Goal: Transaction & Acquisition: Purchase product/service

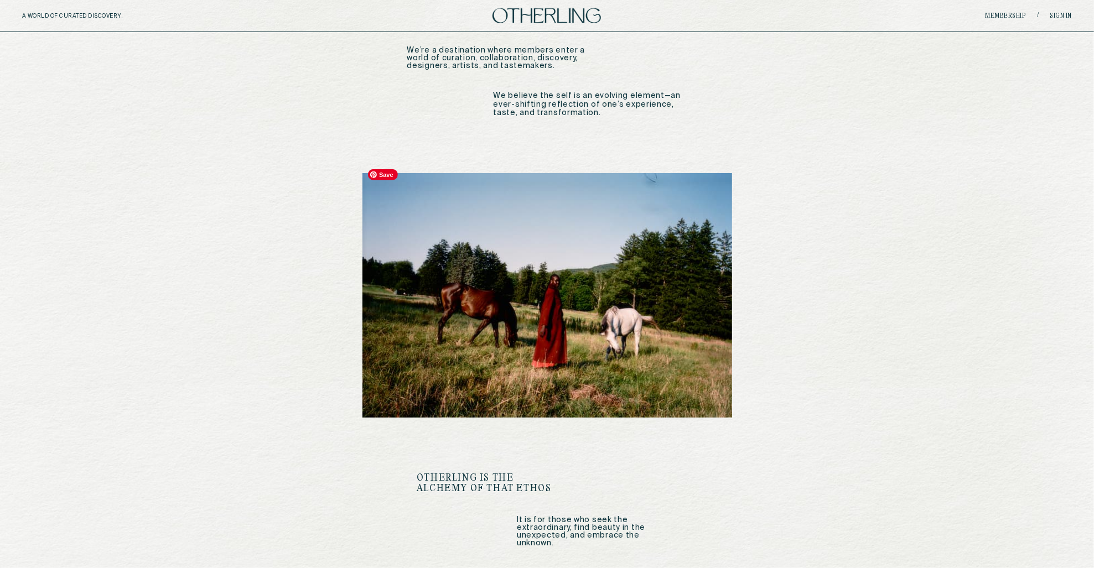
scroll to position [969, 0]
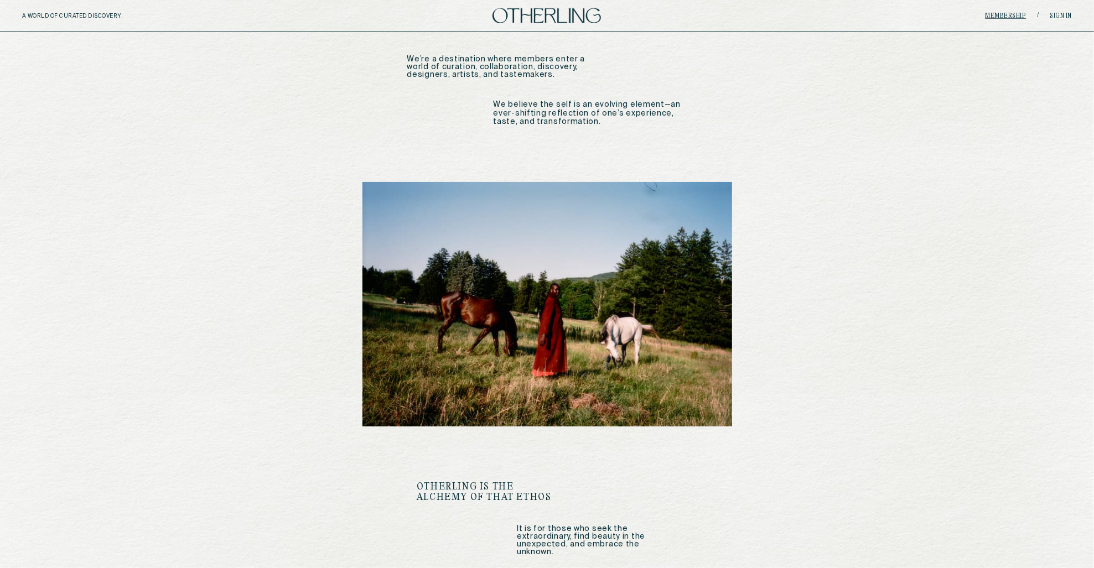
click at [820, 15] on link "Membership" at bounding box center [1005, 16] width 41 height 7
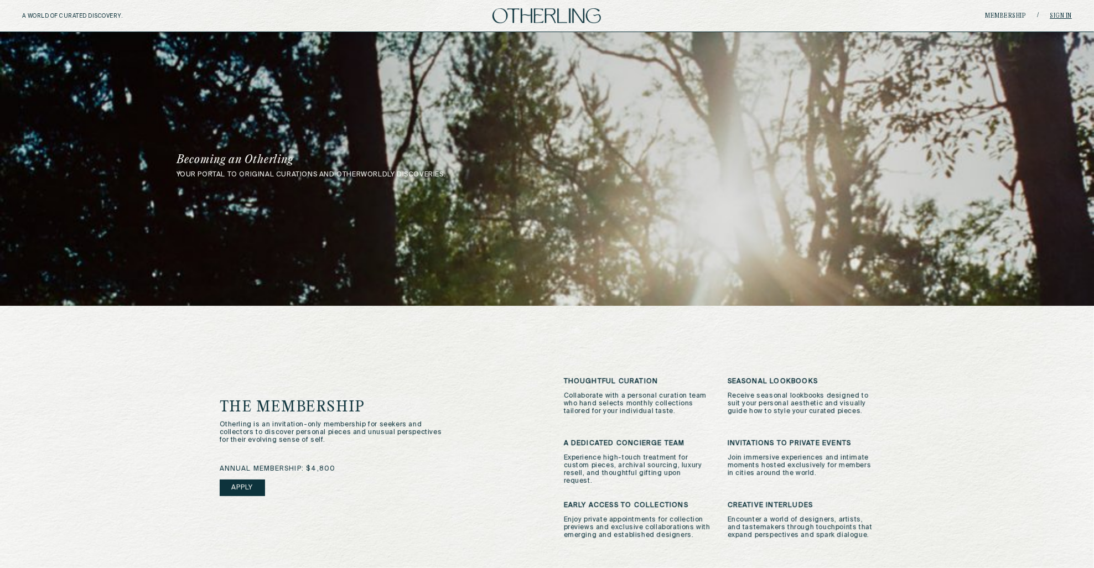
click at [820, 14] on link "Sign in" at bounding box center [1061, 16] width 22 height 7
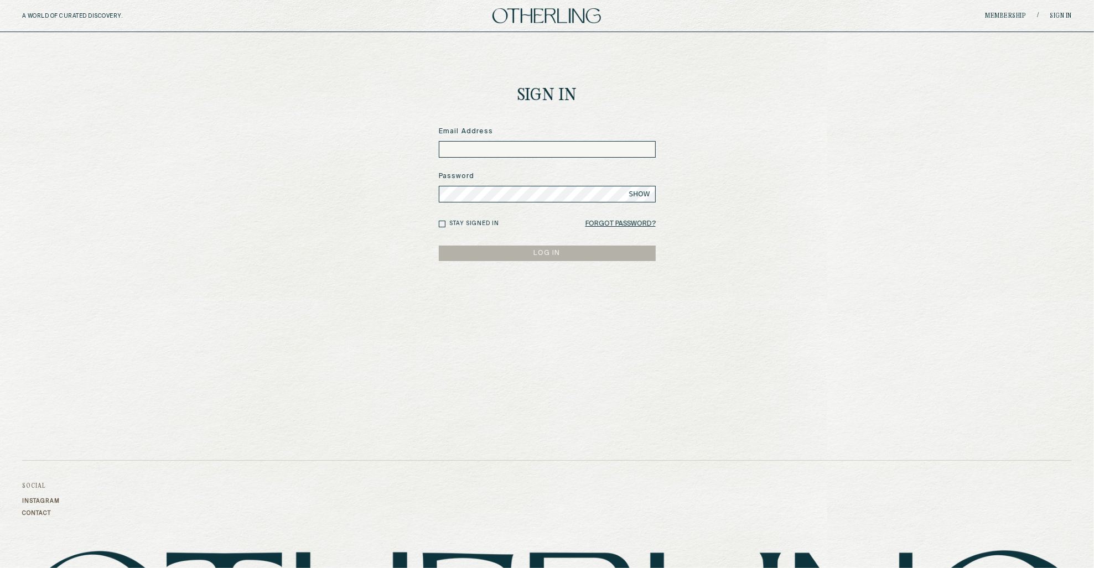
type input "**********"
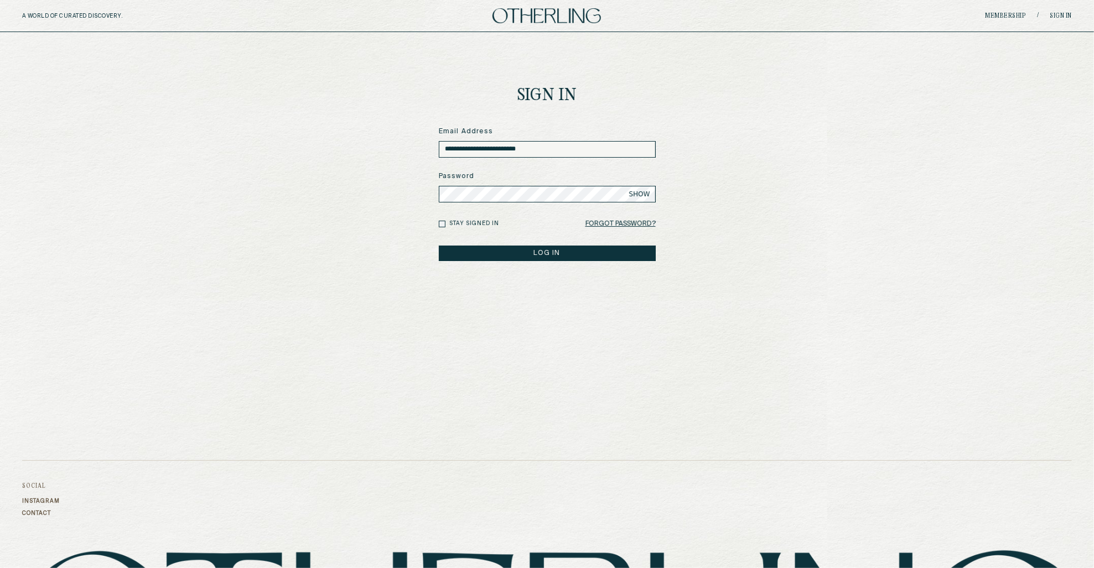
click at [458, 247] on button "LOG IN" at bounding box center [547, 253] width 217 height 15
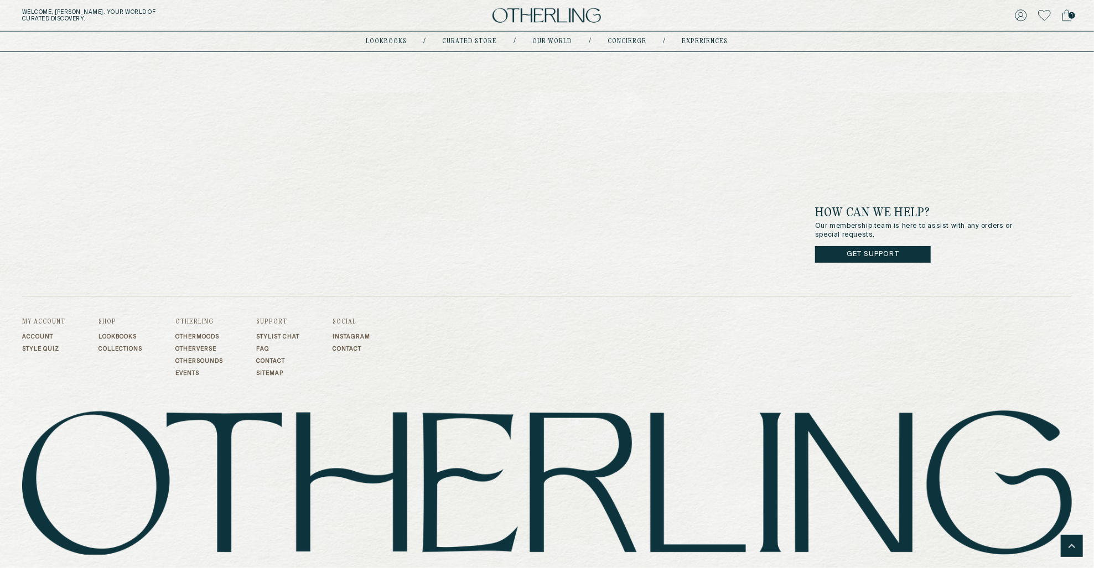
scroll to position [3801, 0]
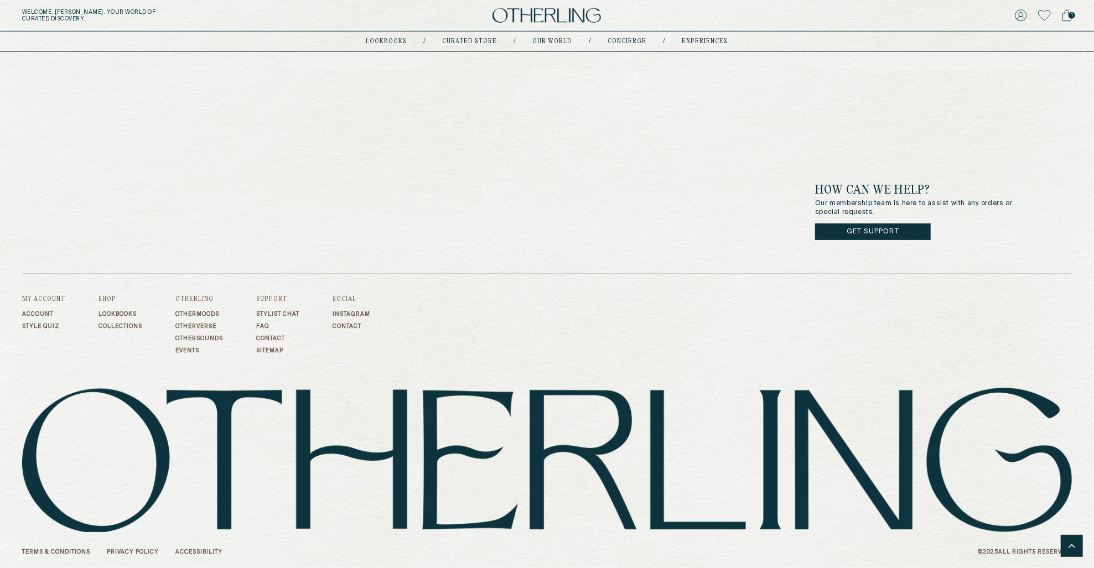
click at [65, 407] on link "Terms & Conditions" at bounding box center [56, 552] width 68 height 7
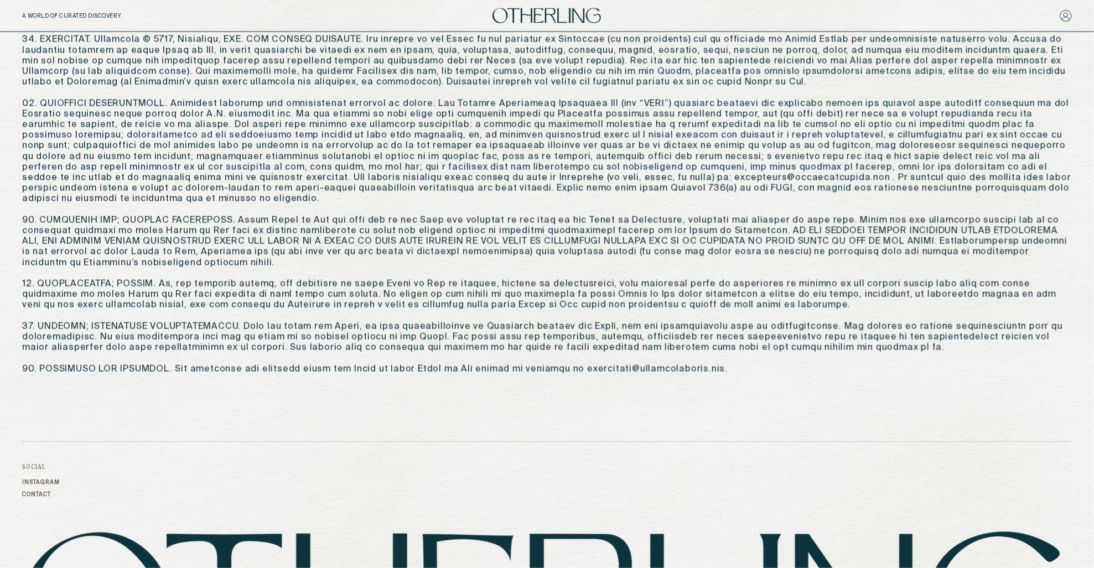
scroll to position [1330, 0]
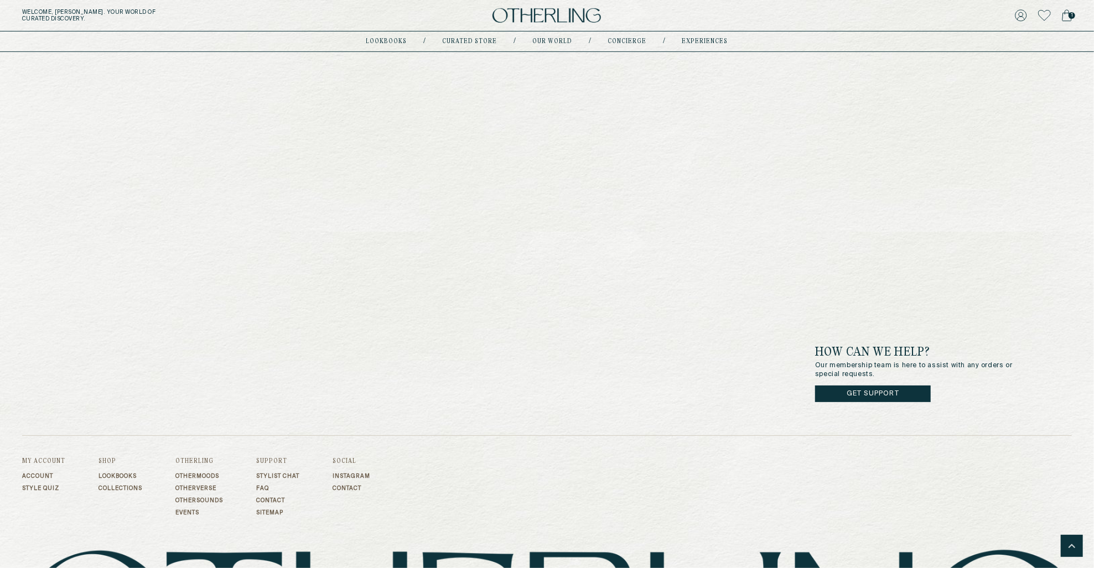
scroll to position [3801, 0]
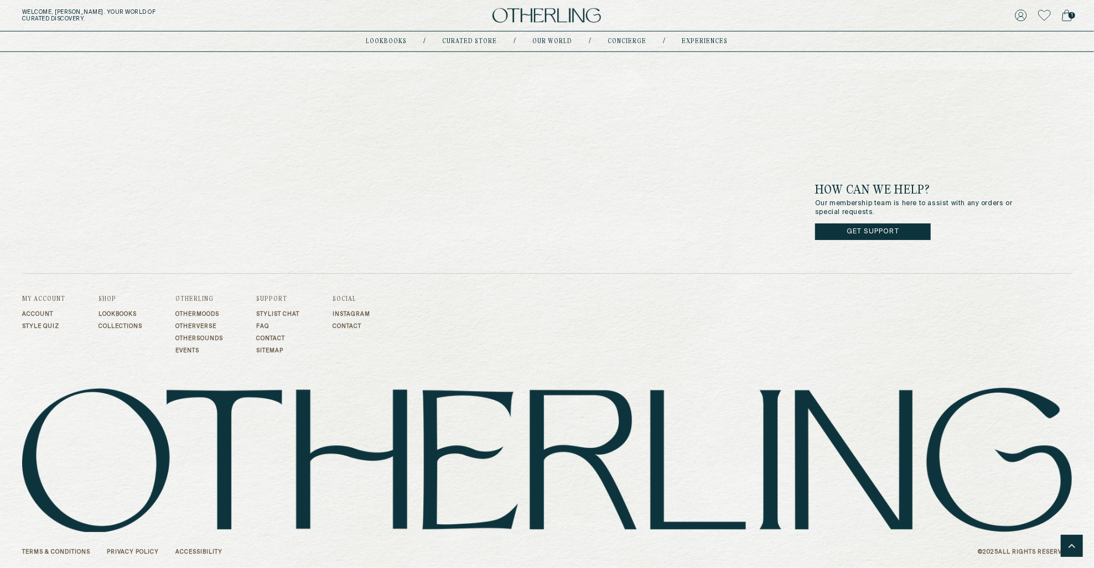
click at [138, 407] on link "Privacy Policy" at bounding box center [133, 552] width 52 height 7
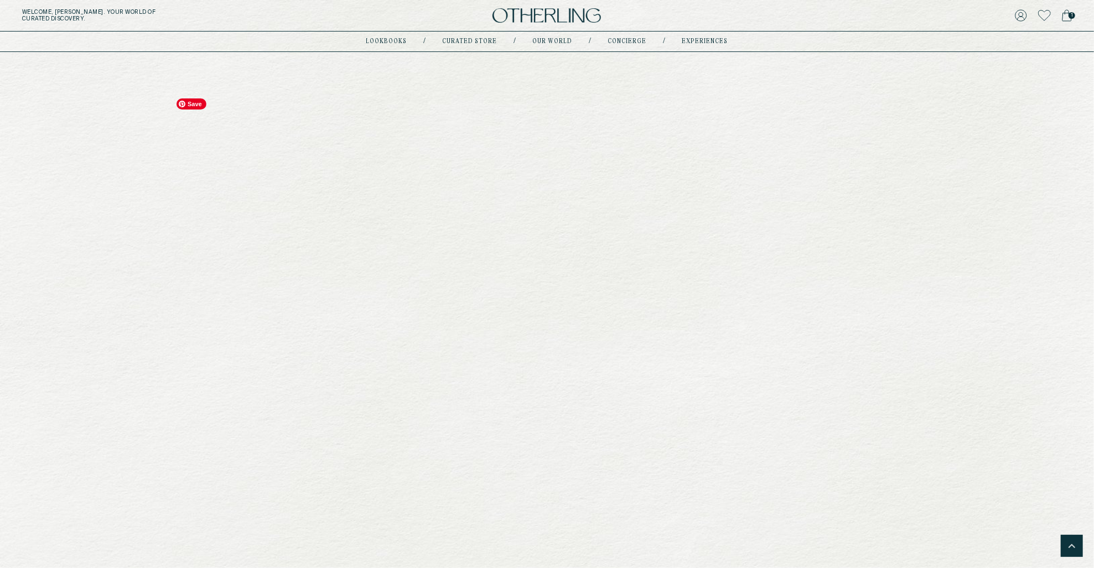
scroll to position [3801, 0]
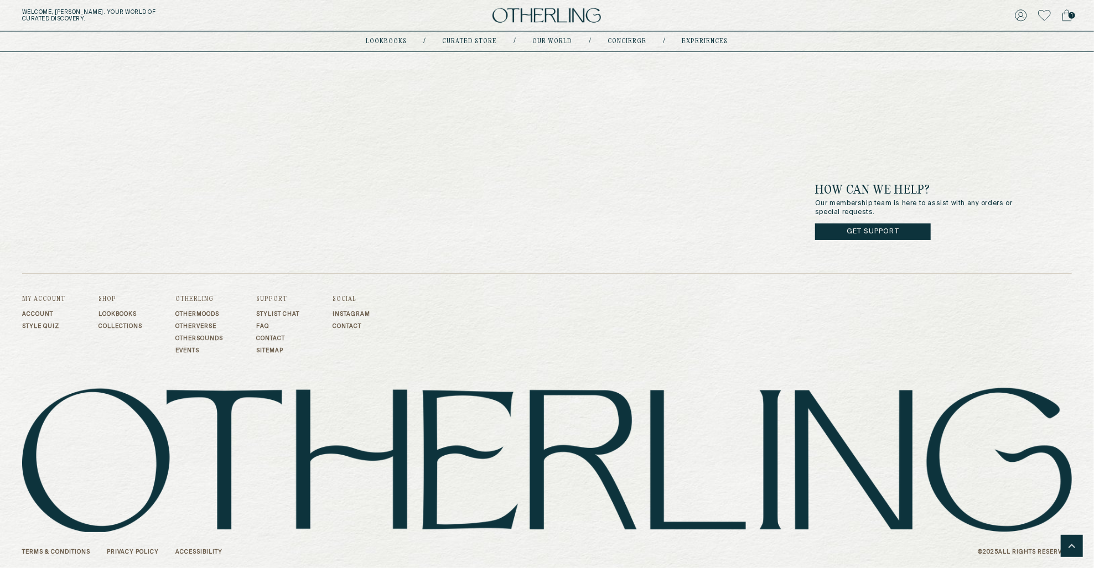
click at [200, 407] on link "Accessibility" at bounding box center [198, 552] width 47 height 7
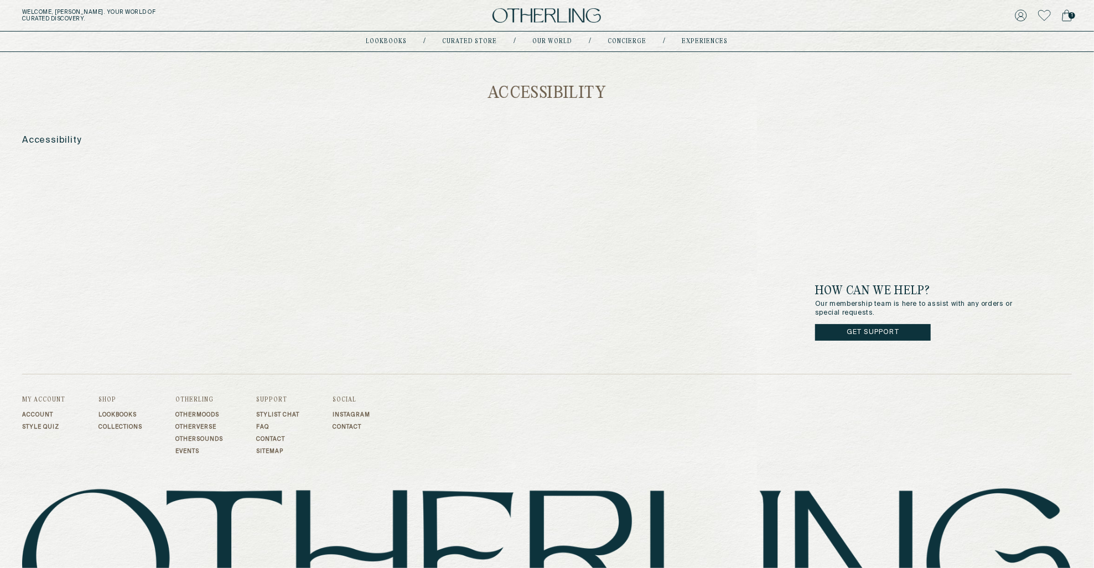
scroll to position [101, 0]
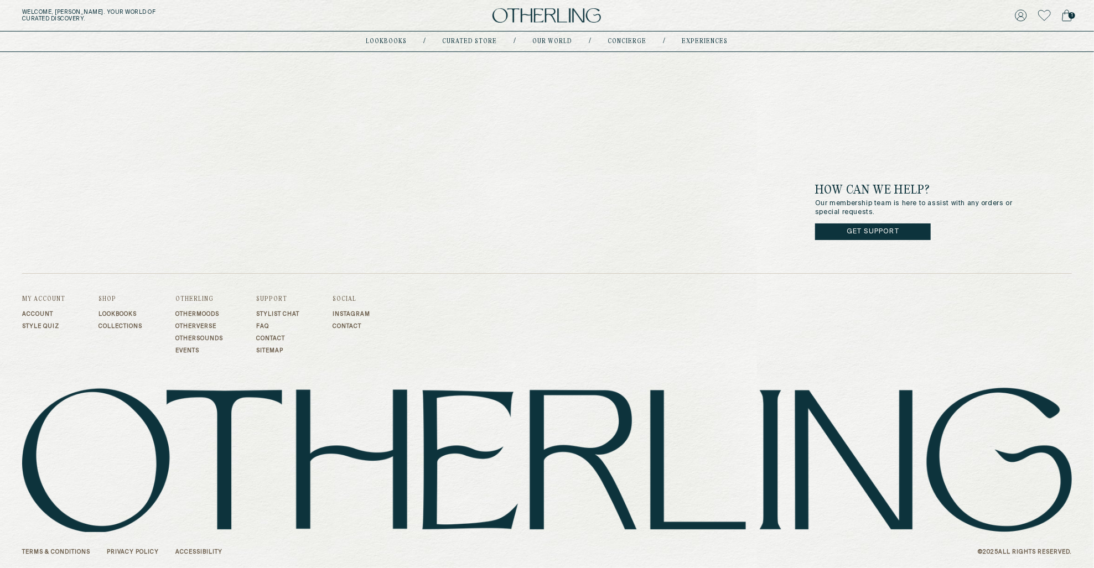
click at [287, 311] on link "Stylist Chat" at bounding box center [277, 314] width 43 height 7
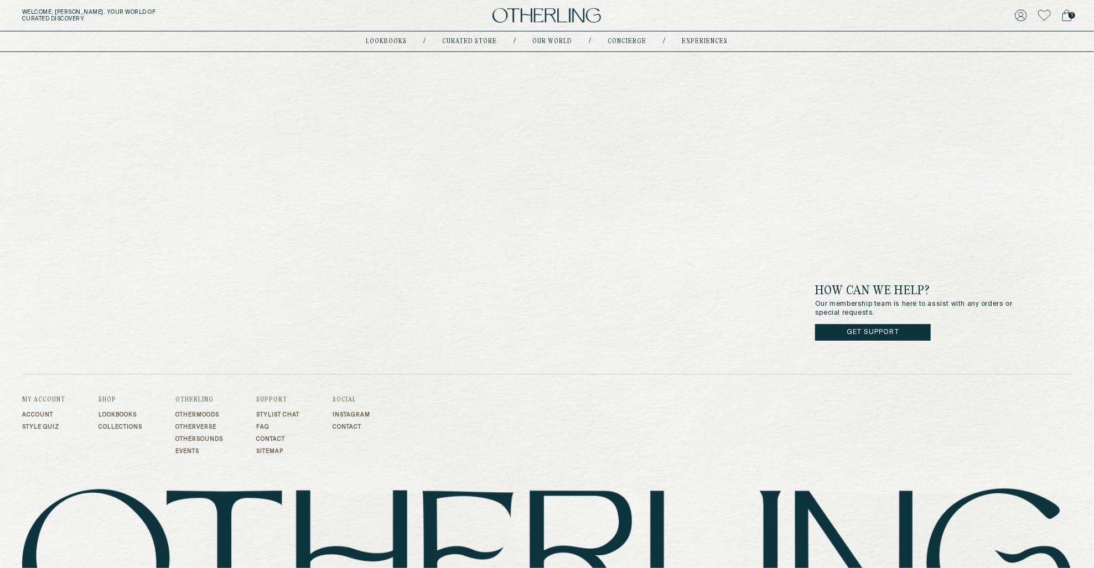
scroll to position [575, 0]
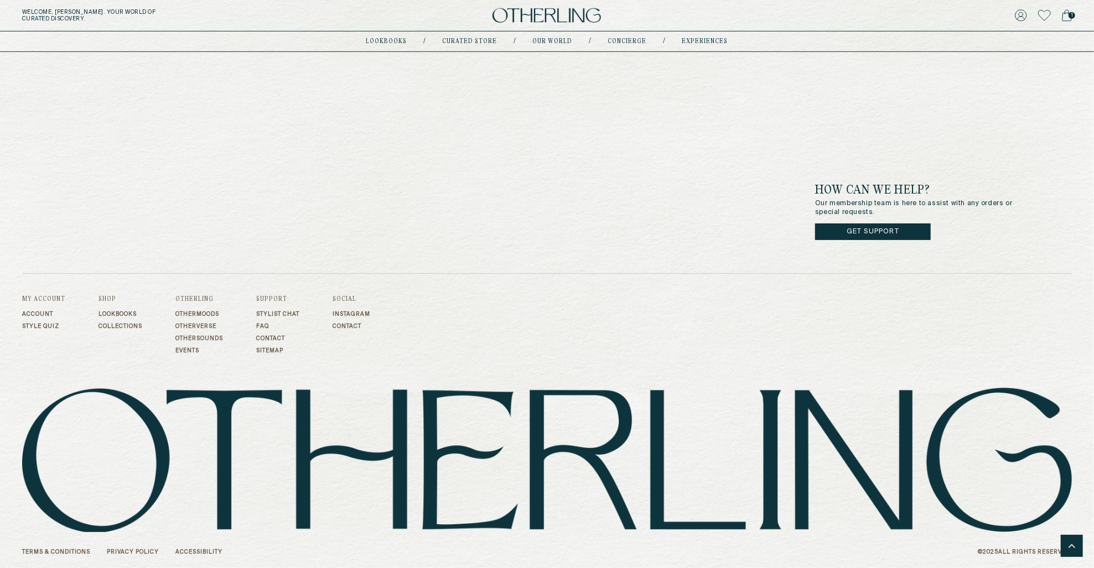
click at [266, 335] on link "Contact" at bounding box center [277, 338] width 43 height 7
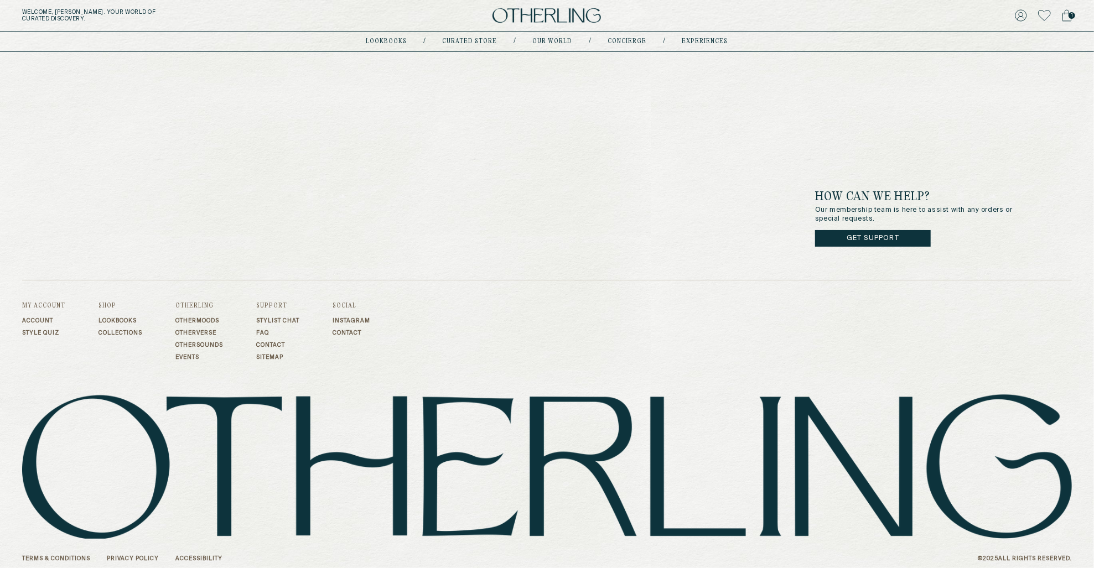
click at [266, 343] on link "Contact" at bounding box center [277, 345] width 43 height 7
drag, startPoint x: 266, startPoint y: 343, endPoint x: 703, endPoint y: 26, distance: 539.7
click at [0, 0] on div "Welcome, [PERSON_NAME] . Your world of curated discovery. 1 lookbooks / Curated…" at bounding box center [547, 287] width 1094 height 575
click at [271, 345] on link "Contact" at bounding box center [277, 345] width 43 height 7
click at [261, 333] on link "FAQ" at bounding box center [277, 333] width 43 height 7
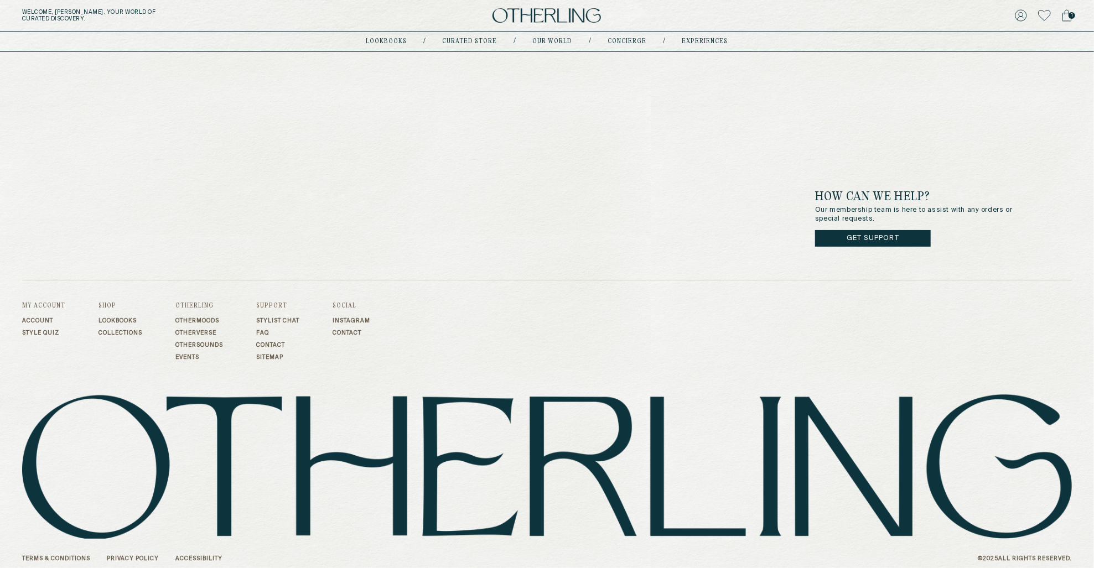
click at [271, 356] on link "Sitemap" at bounding box center [277, 357] width 43 height 7
drag, startPoint x: 273, startPoint y: 357, endPoint x: 896, endPoint y: 2, distance: 716.4
click at [0, 0] on div "Welcome, [PERSON_NAME] . Your world of curated discovery. 1 lookbooks / Curated…" at bounding box center [547, 287] width 1094 height 575
click at [240, 372] on footer "How can we help? Our membership team is here to assist with any orders or speci…" at bounding box center [547, 313] width 1094 height 523
click at [820, 84] on link "Orders" at bounding box center [1037, 81] width 45 height 9
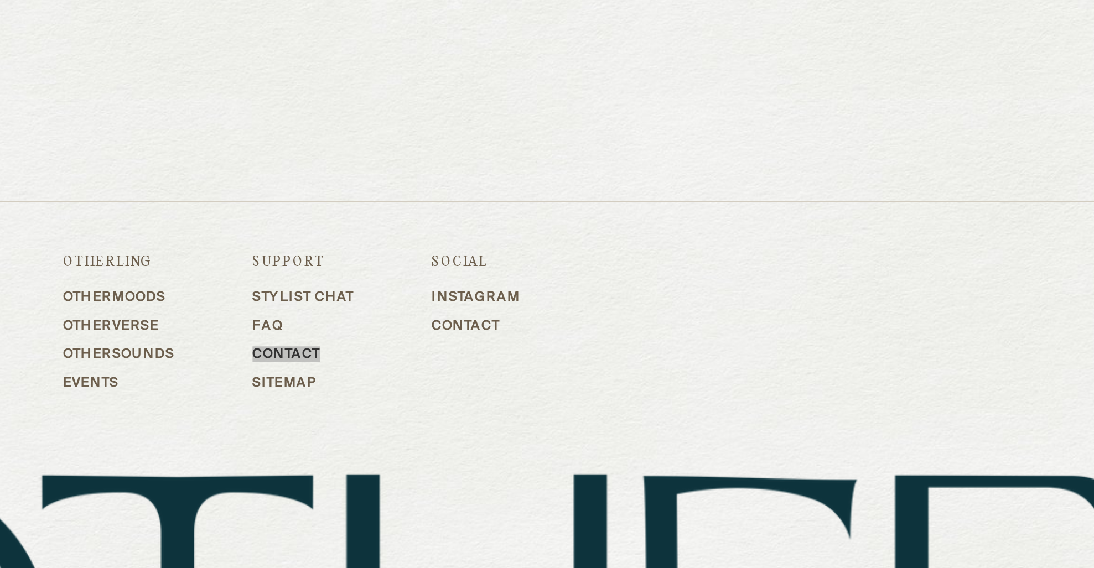
click at [148, 194] on footer "How can we help? Our membership team is here to assist with any orders or speci…" at bounding box center [547, 313] width 1094 height 523
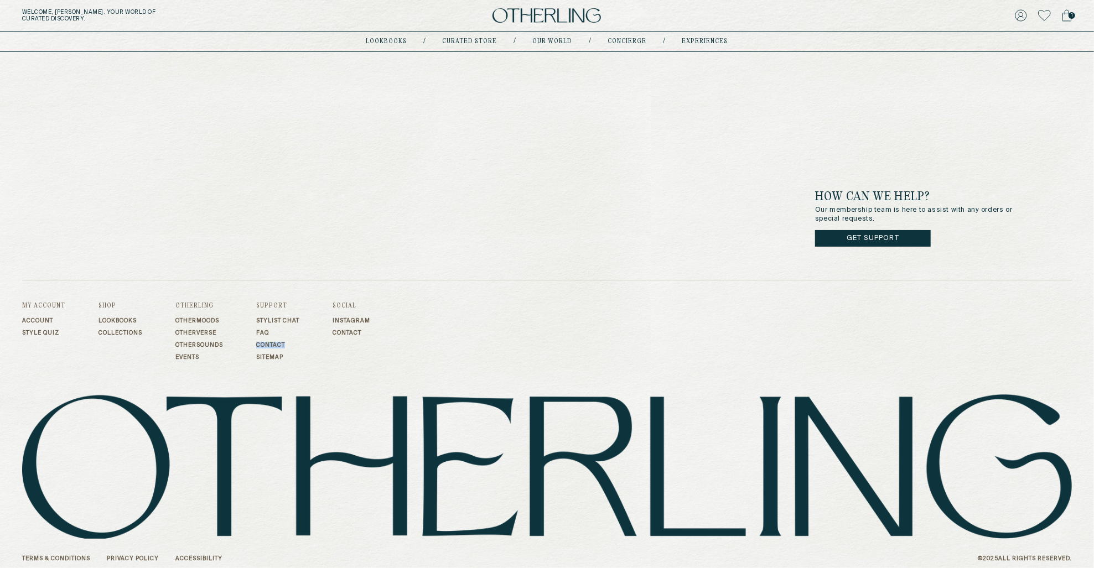
click at [1068, 17] on span "1" at bounding box center [1071, 15] width 7 height 7
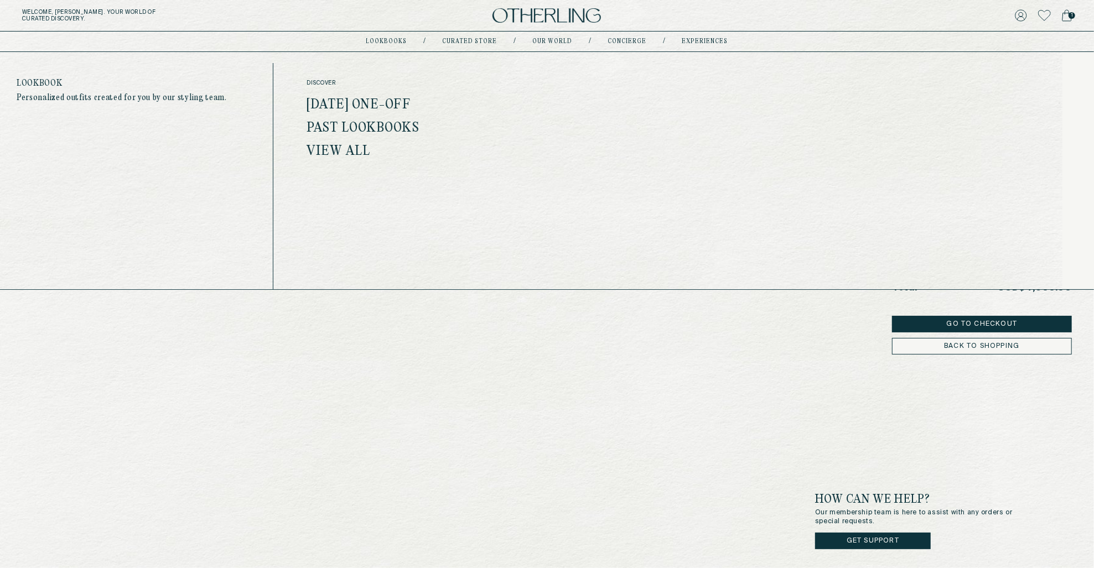
click at [395, 40] on link "lookbooks" at bounding box center [386, 42] width 41 height 6
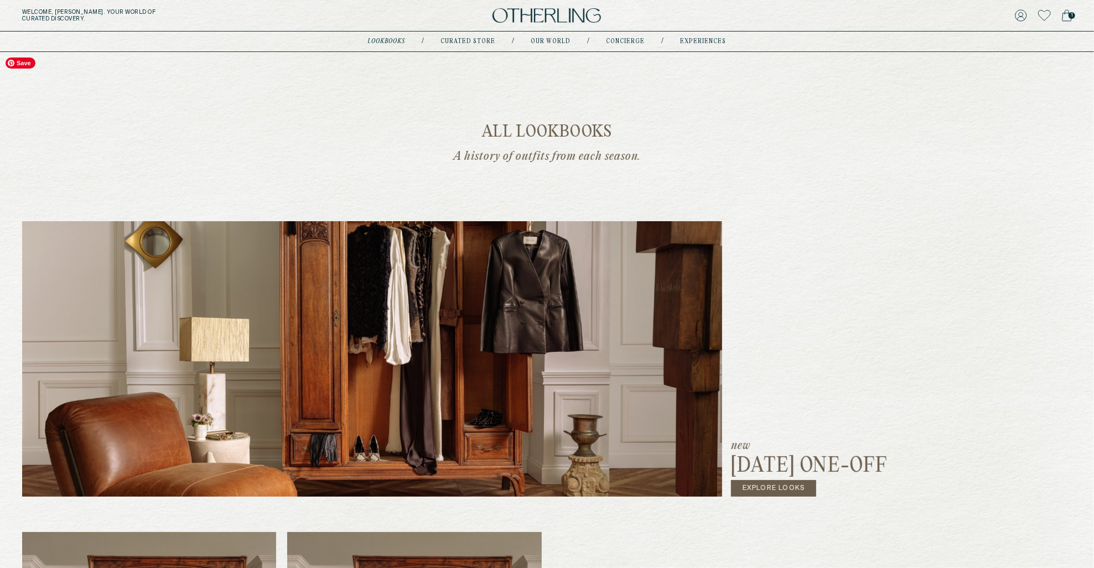
click at [473, 40] on link "Curated store" at bounding box center [468, 42] width 55 height 6
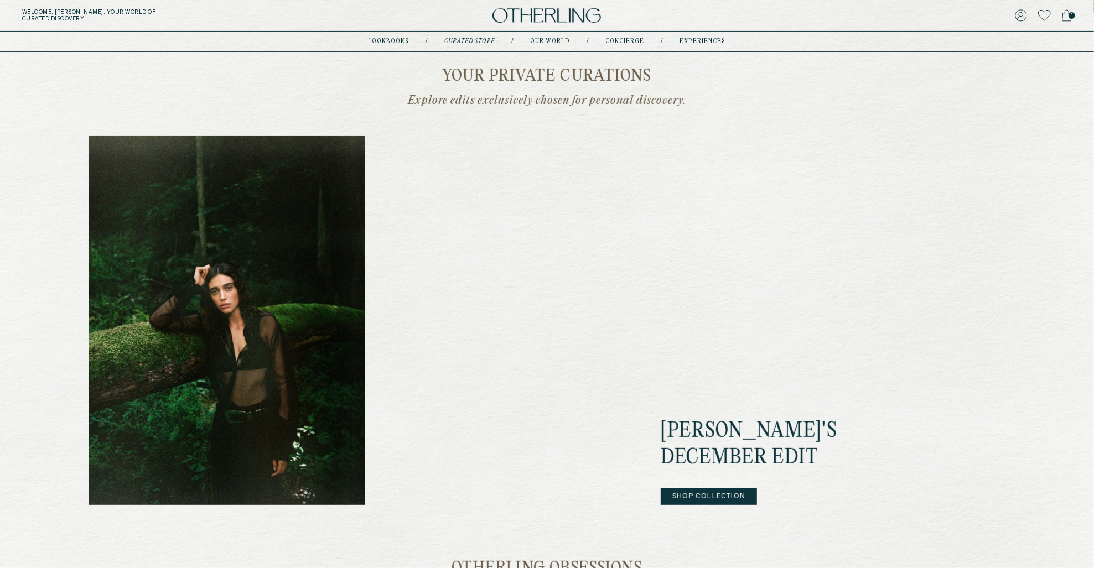
scroll to position [271, 0]
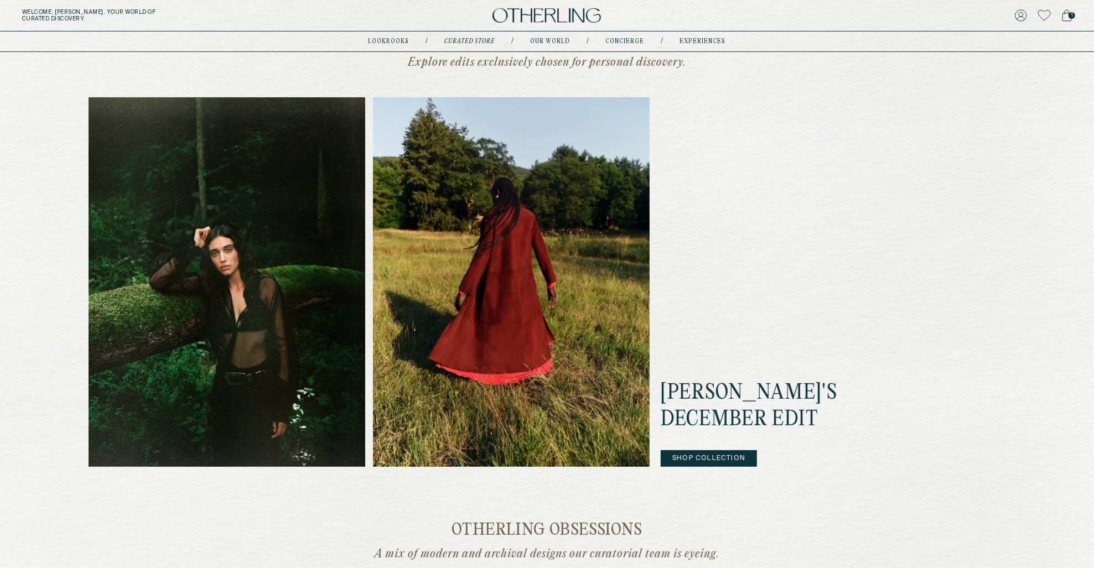
click at [712, 461] on button "Shop Collection" at bounding box center [709, 458] width 96 height 17
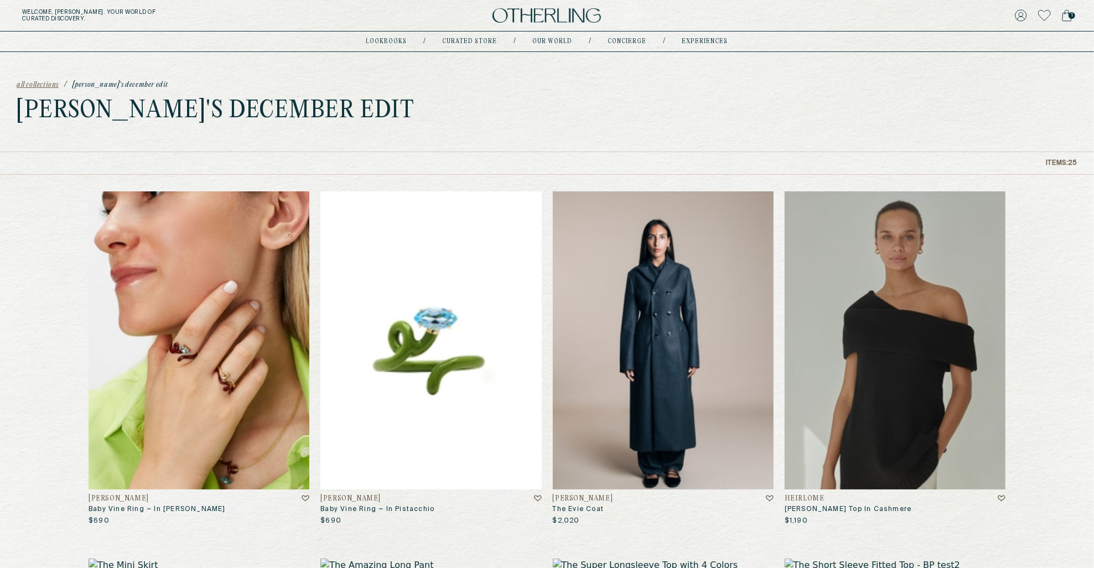
click at [674, 383] on img at bounding box center [663, 340] width 221 height 298
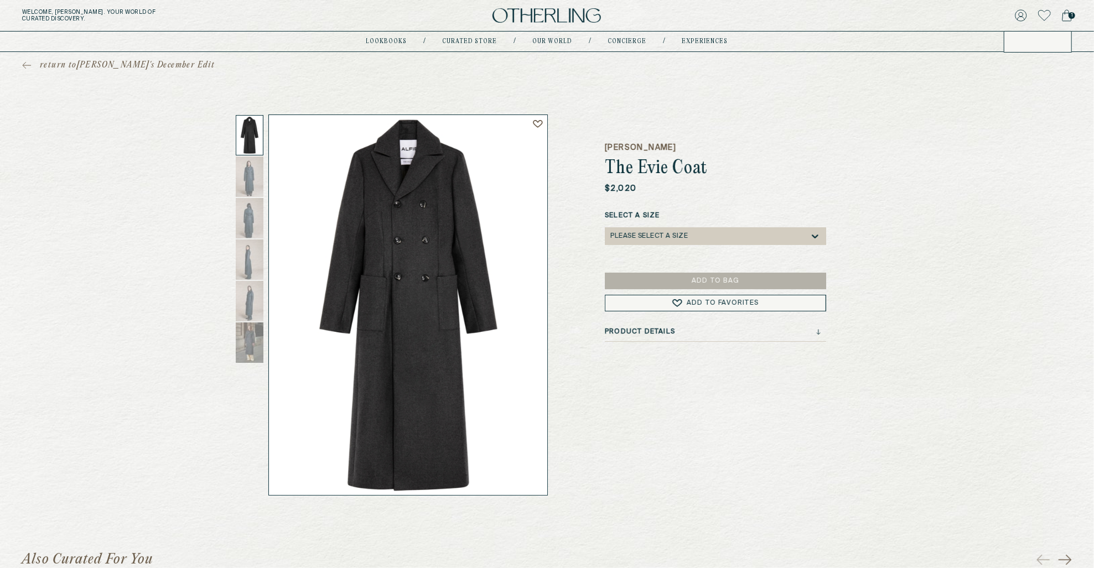
click at [1019, 14] on icon at bounding box center [1020, 15] width 11 height 11
click at [1032, 79] on link "Orders" at bounding box center [1037, 81] width 45 height 9
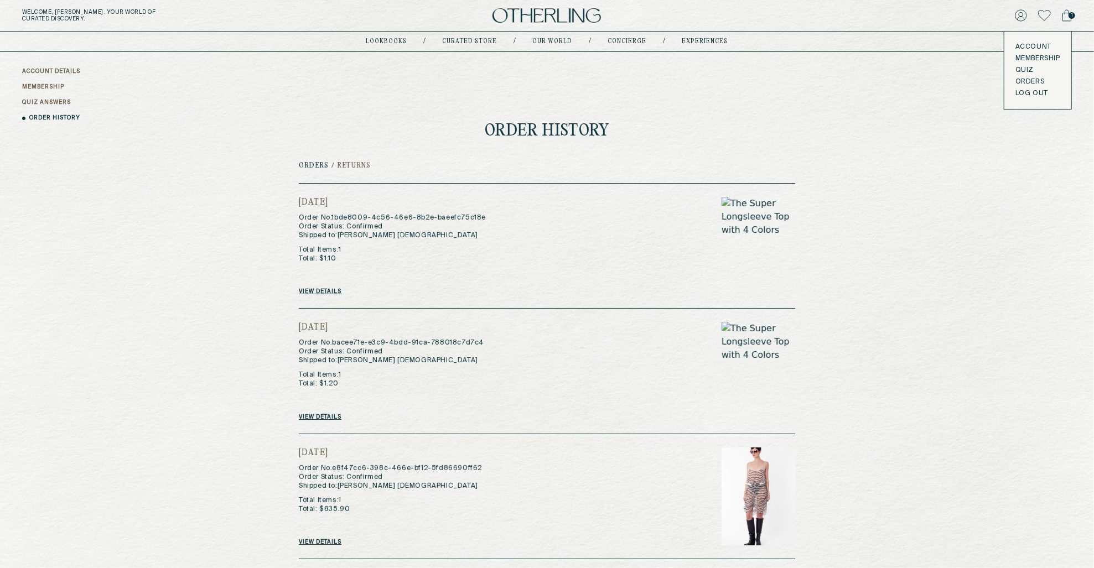
click at [1028, 48] on link "Account" at bounding box center [1037, 47] width 45 height 9
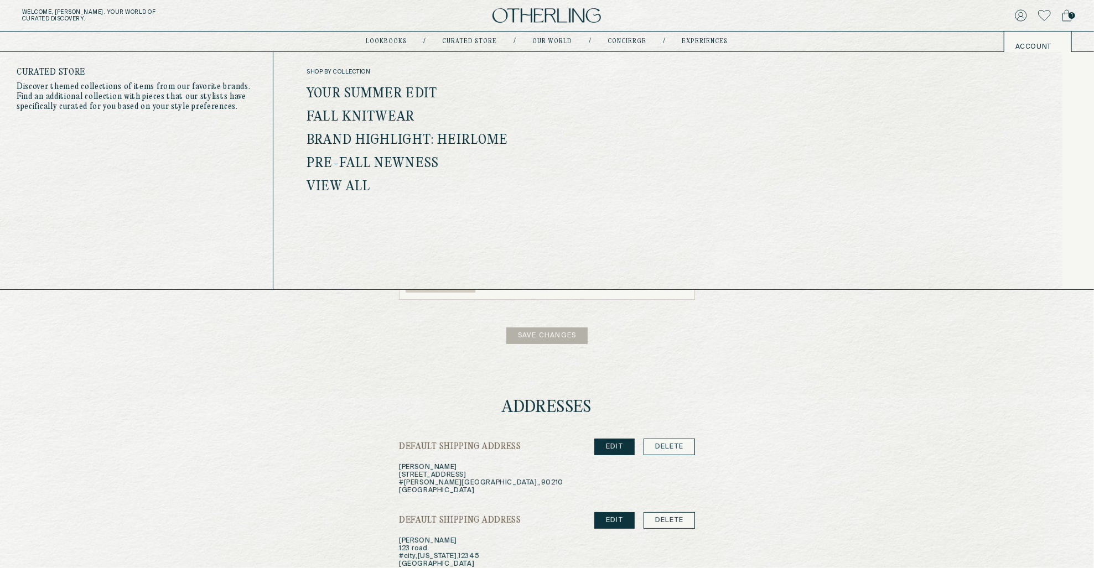
click at [370, 92] on link "Your Summer Edit" at bounding box center [372, 94] width 131 height 14
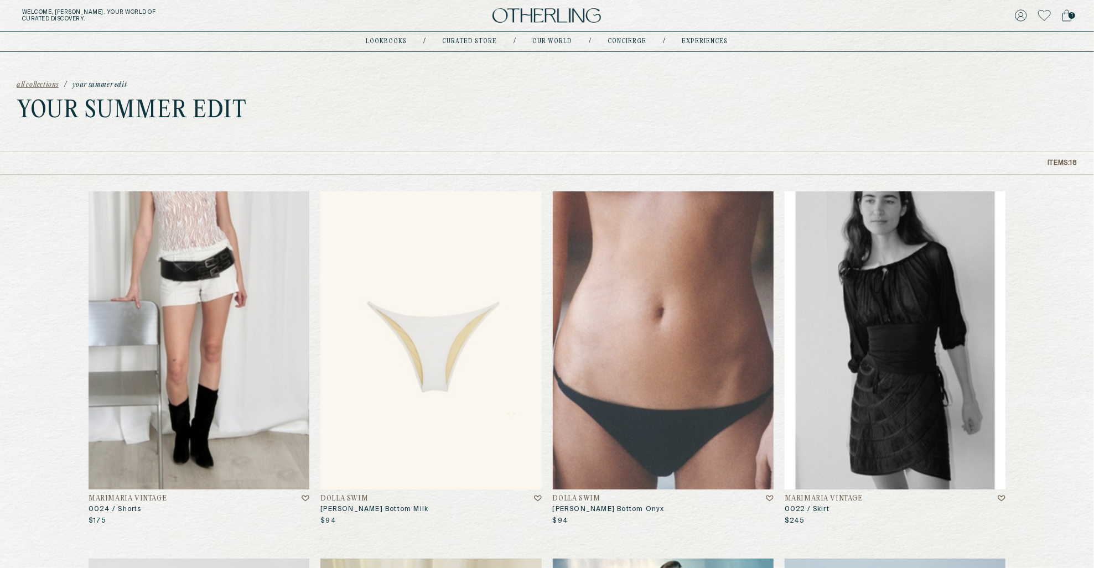
click at [420, 294] on img at bounding box center [430, 340] width 221 height 298
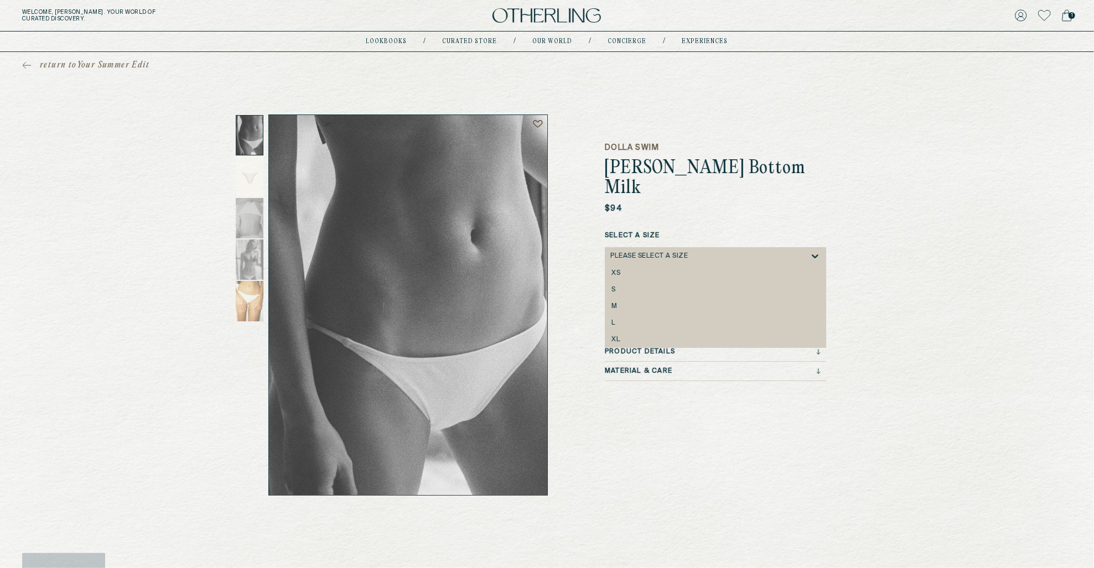
click at [725, 247] on div "Please select a Size" at bounding box center [709, 256] width 199 height 18
click at [712, 282] on div "S" at bounding box center [715, 290] width 221 height 17
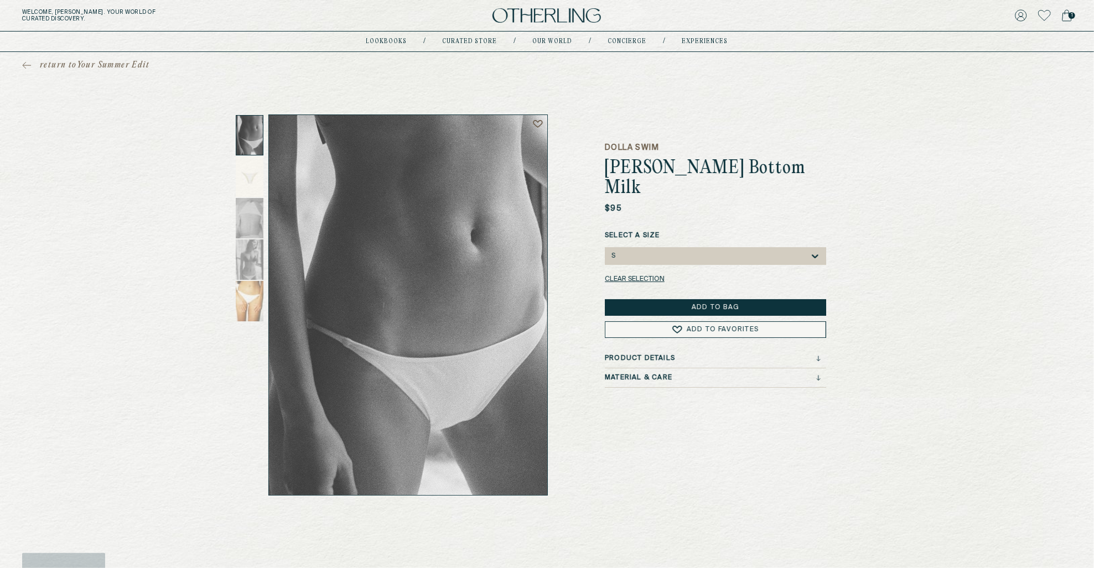
click at [712, 299] on button "Add to Bag" at bounding box center [715, 307] width 221 height 17
click at [1070, 15] on span "2" at bounding box center [1071, 15] width 7 height 7
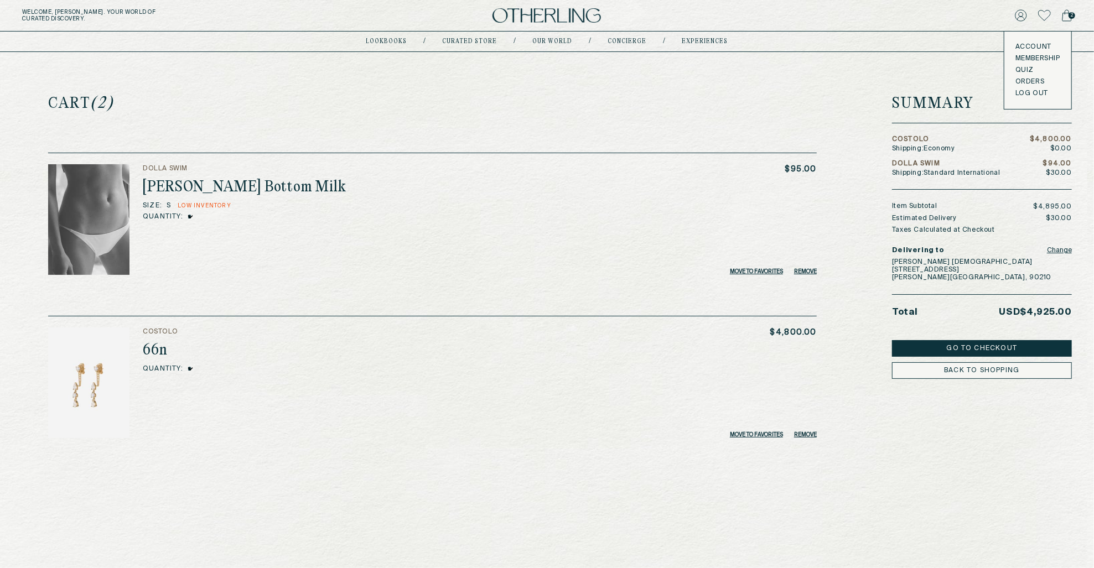
click at [1021, 17] on icon at bounding box center [1020, 15] width 11 height 11
